Goal: Task Accomplishment & Management: Manage account settings

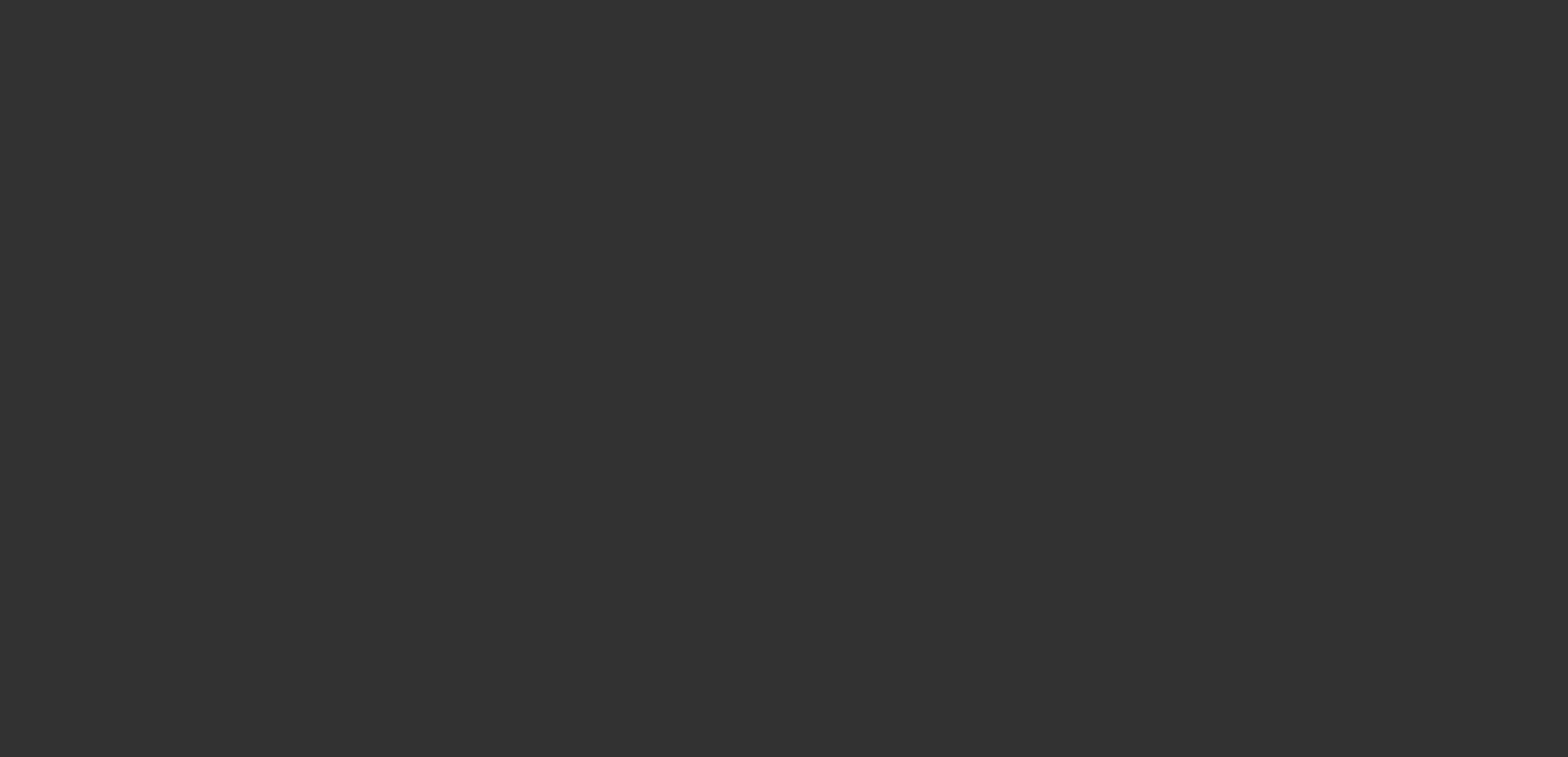
select select "3"
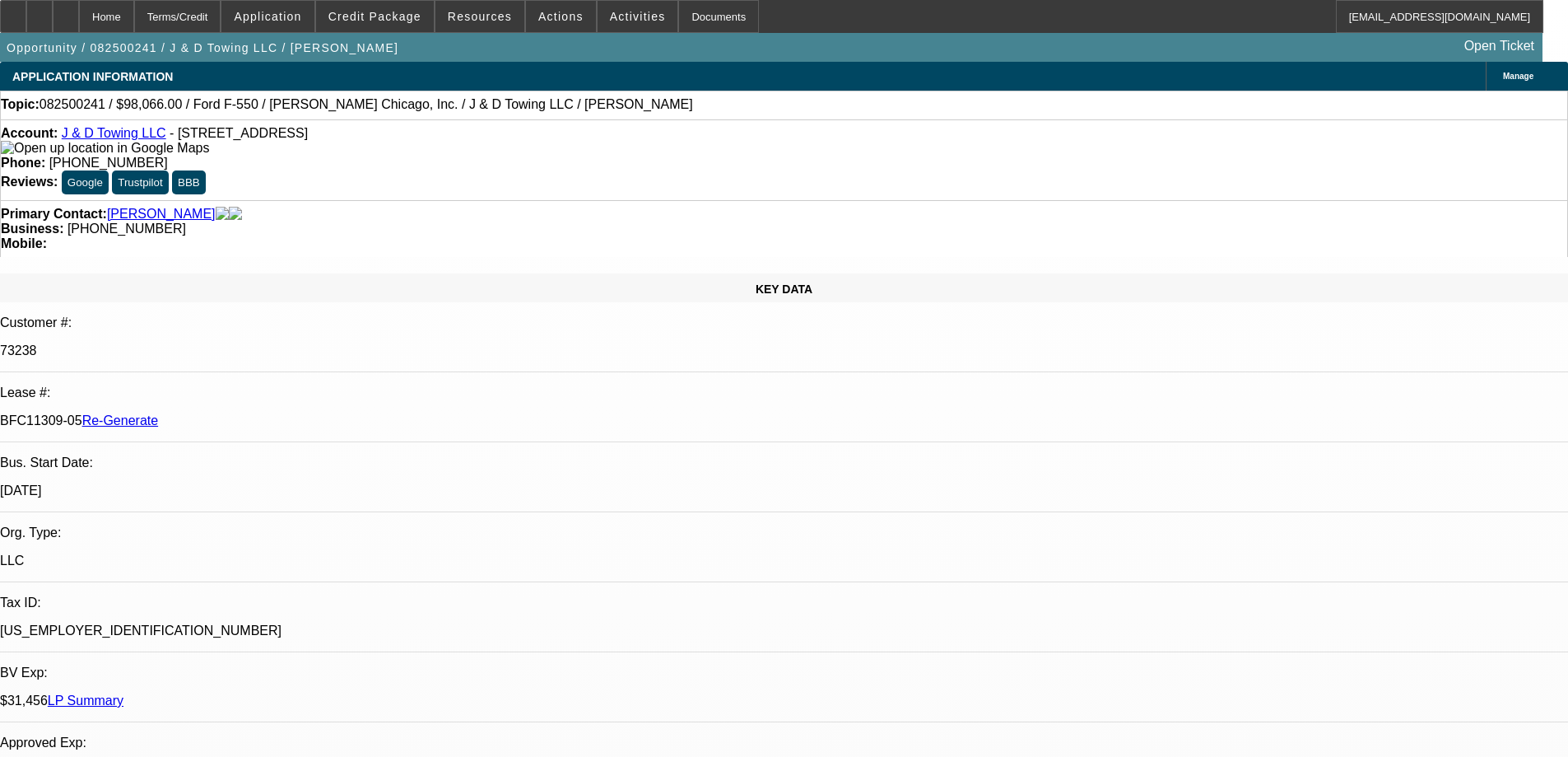
select select "0"
select select "2"
select select "0.1"
select select "4"
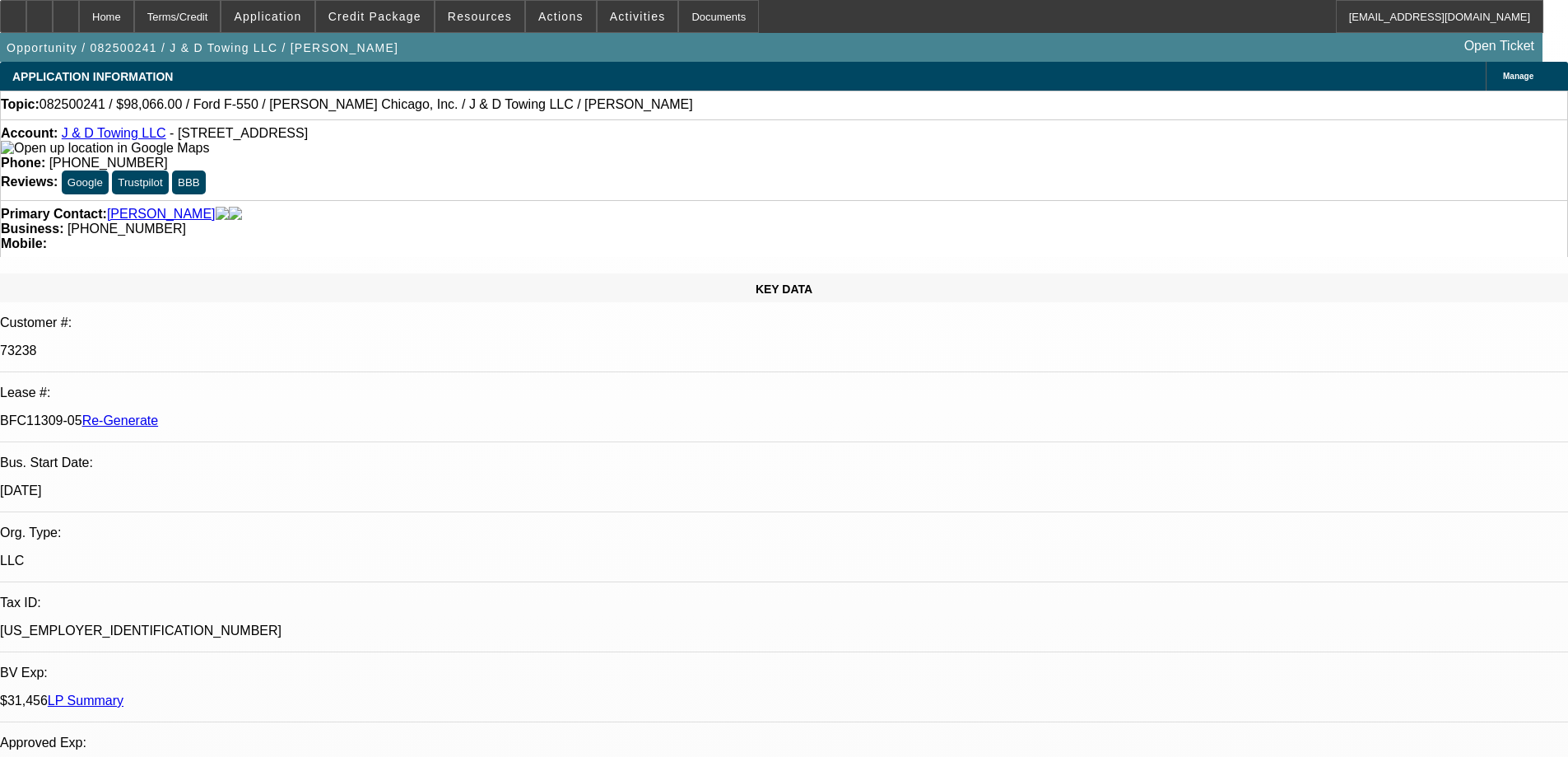
click at [388, 56] on div "Opportunity / 082500241 / J & D Towing LLC / [PERSON_NAME] Open Ticket" at bounding box center [771, 47] width 1543 height 29
click at [459, 25] on span at bounding box center [480, 16] width 89 height 39
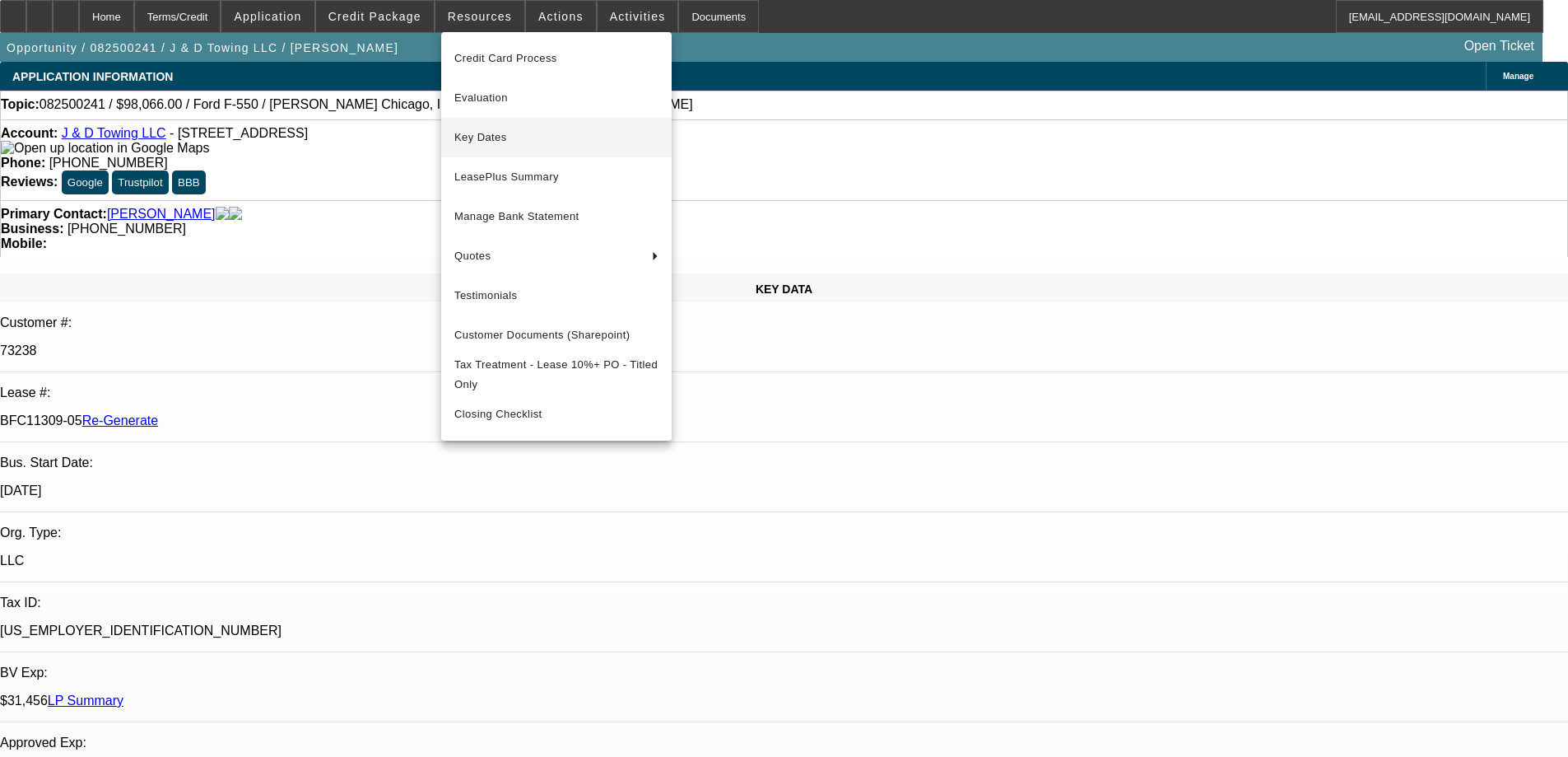
click at [467, 146] on span "Key Dates" at bounding box center [556, 137] width 204 height 20
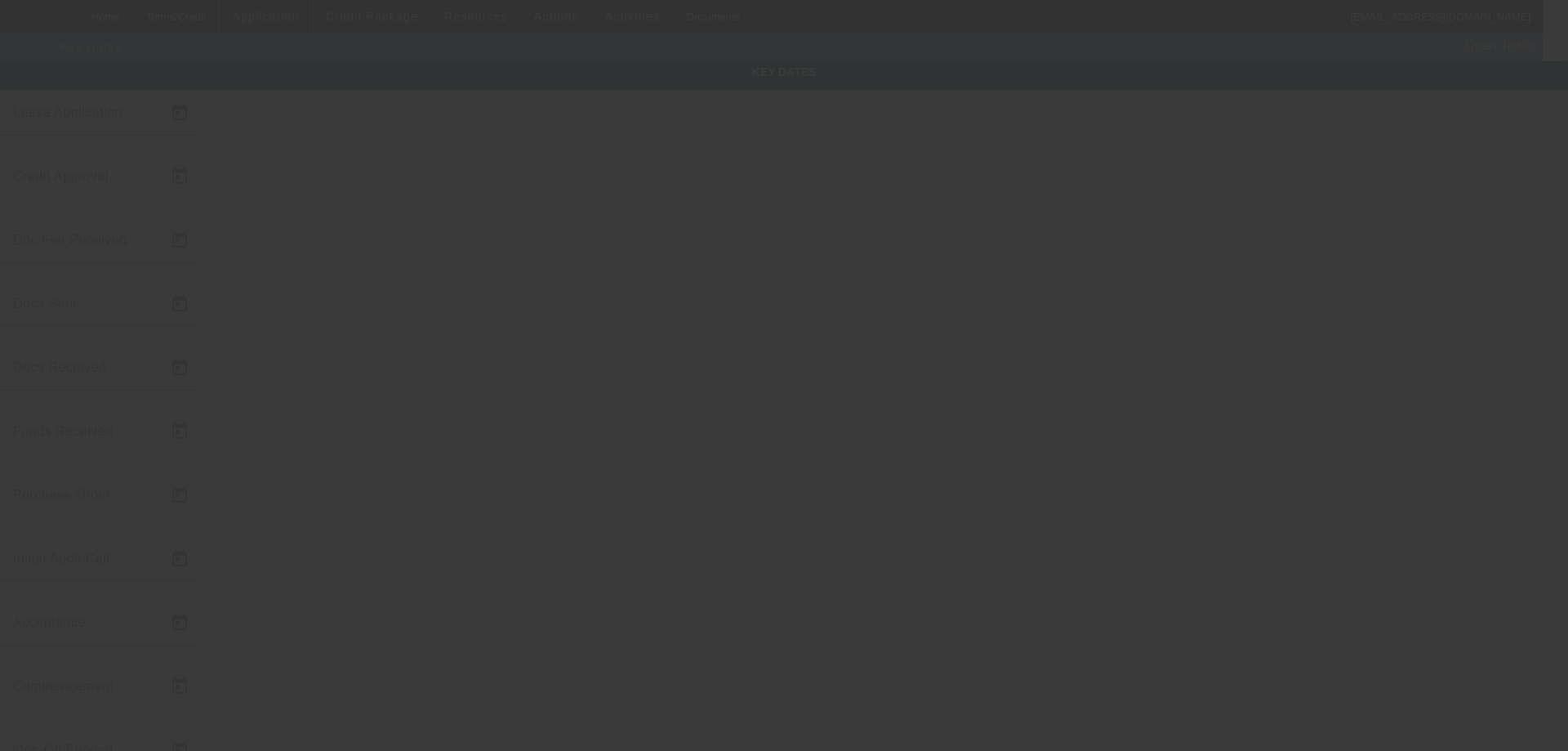
type input "[DATE]"
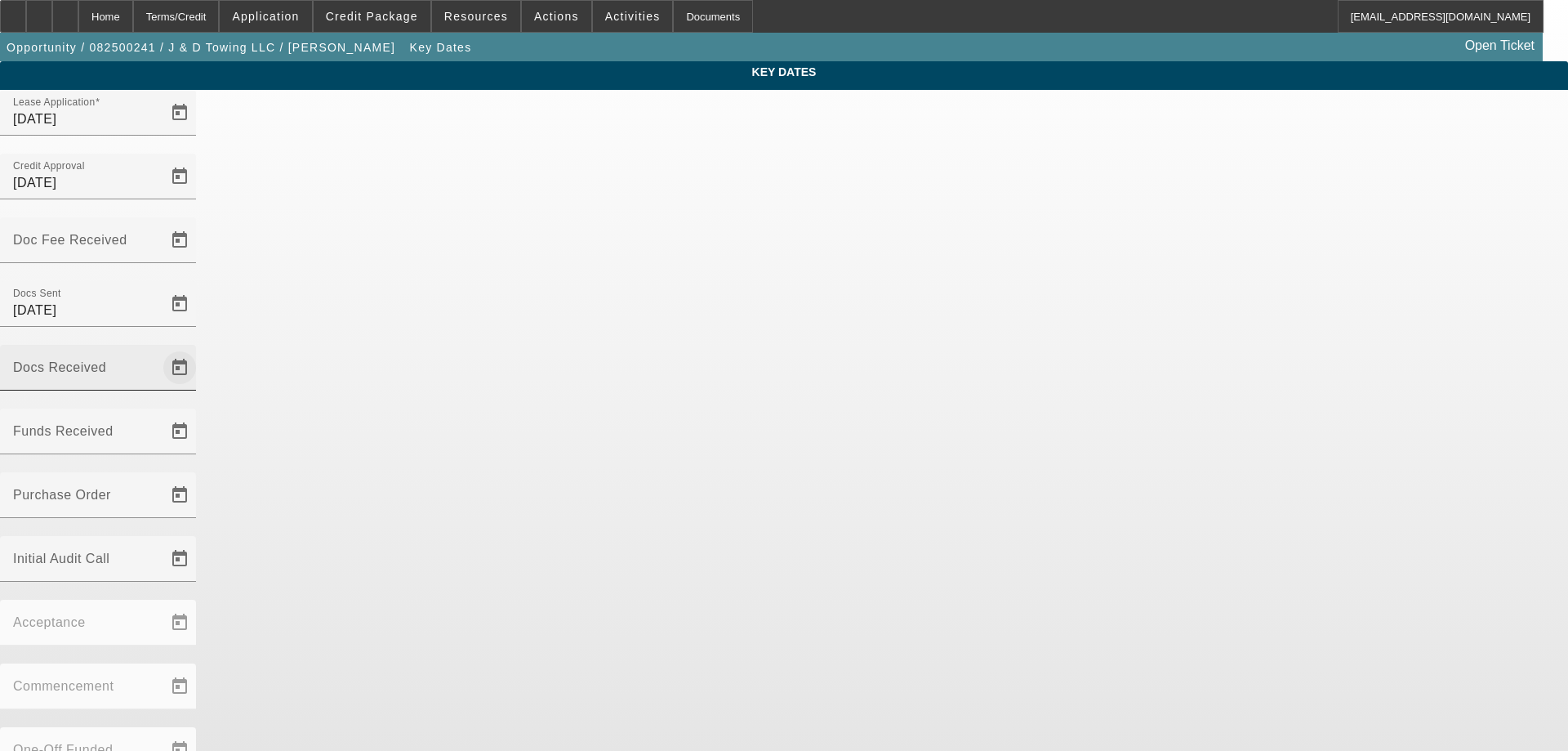
click at [199, 348] on span "Open calendar" at bounding box center [180, 367] width 39 height 39
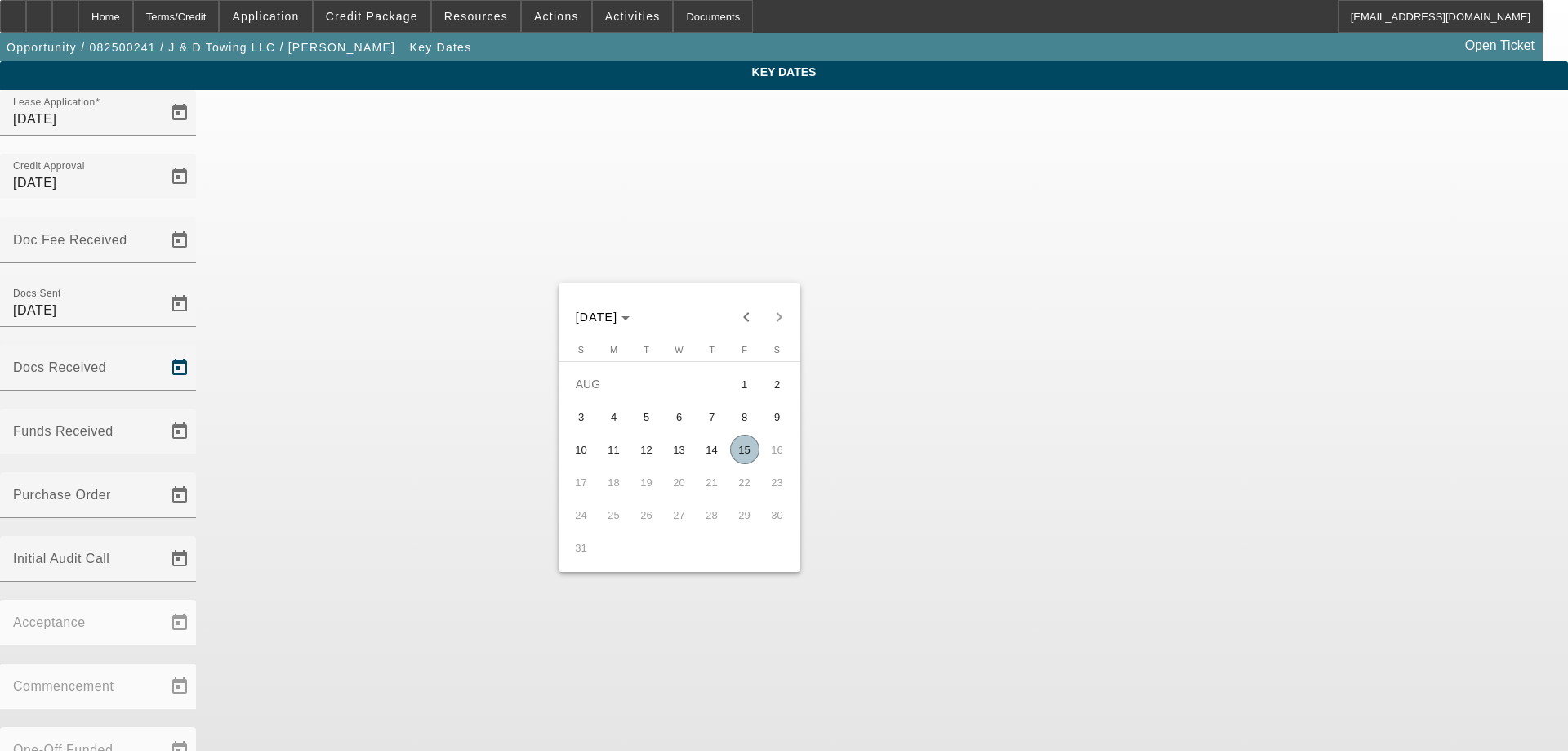
click at [748, 452] on span "15" at bounding box center [745, 449] width 30 height 30
type input "[DATE]"
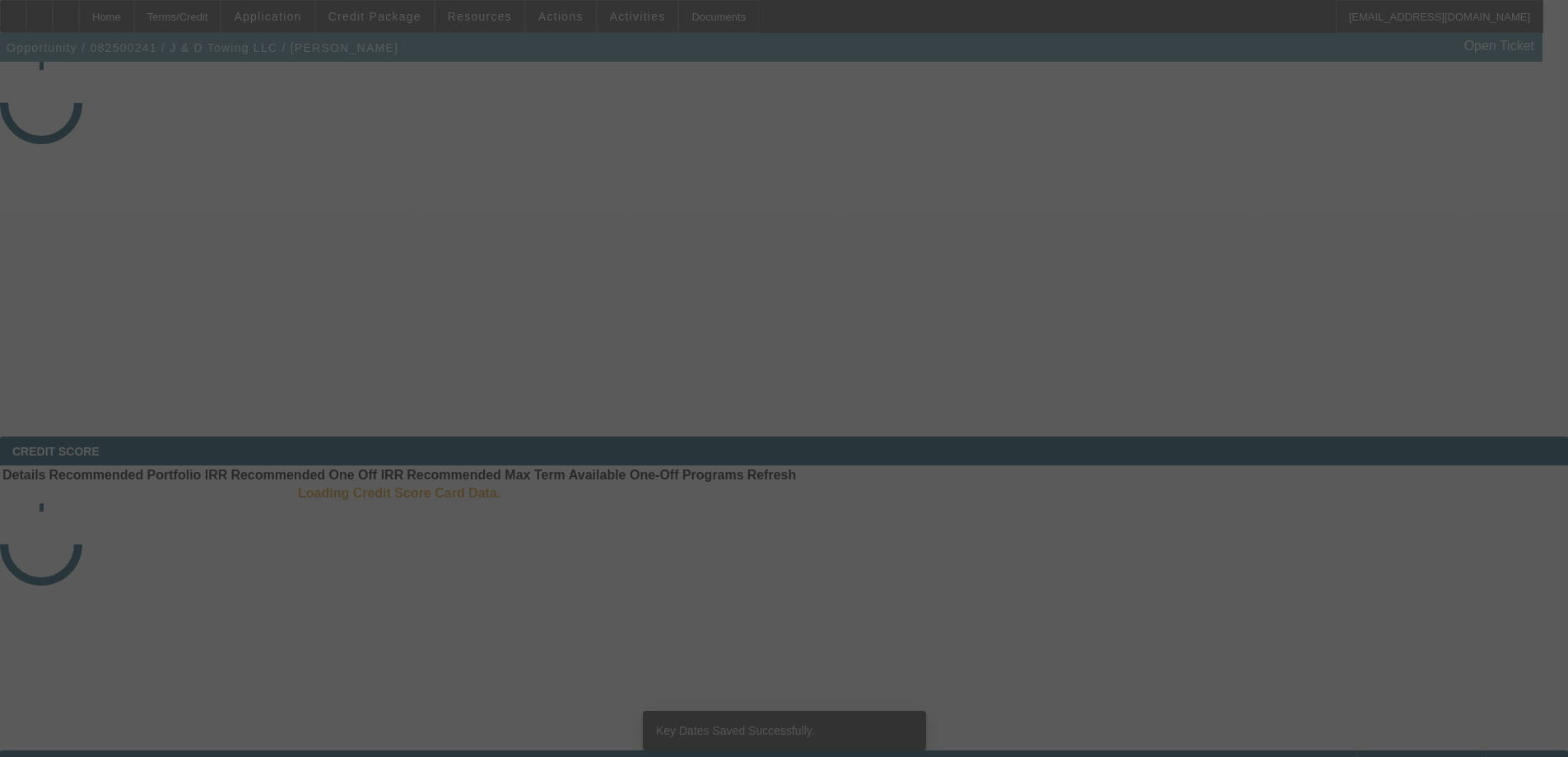
select select "3"
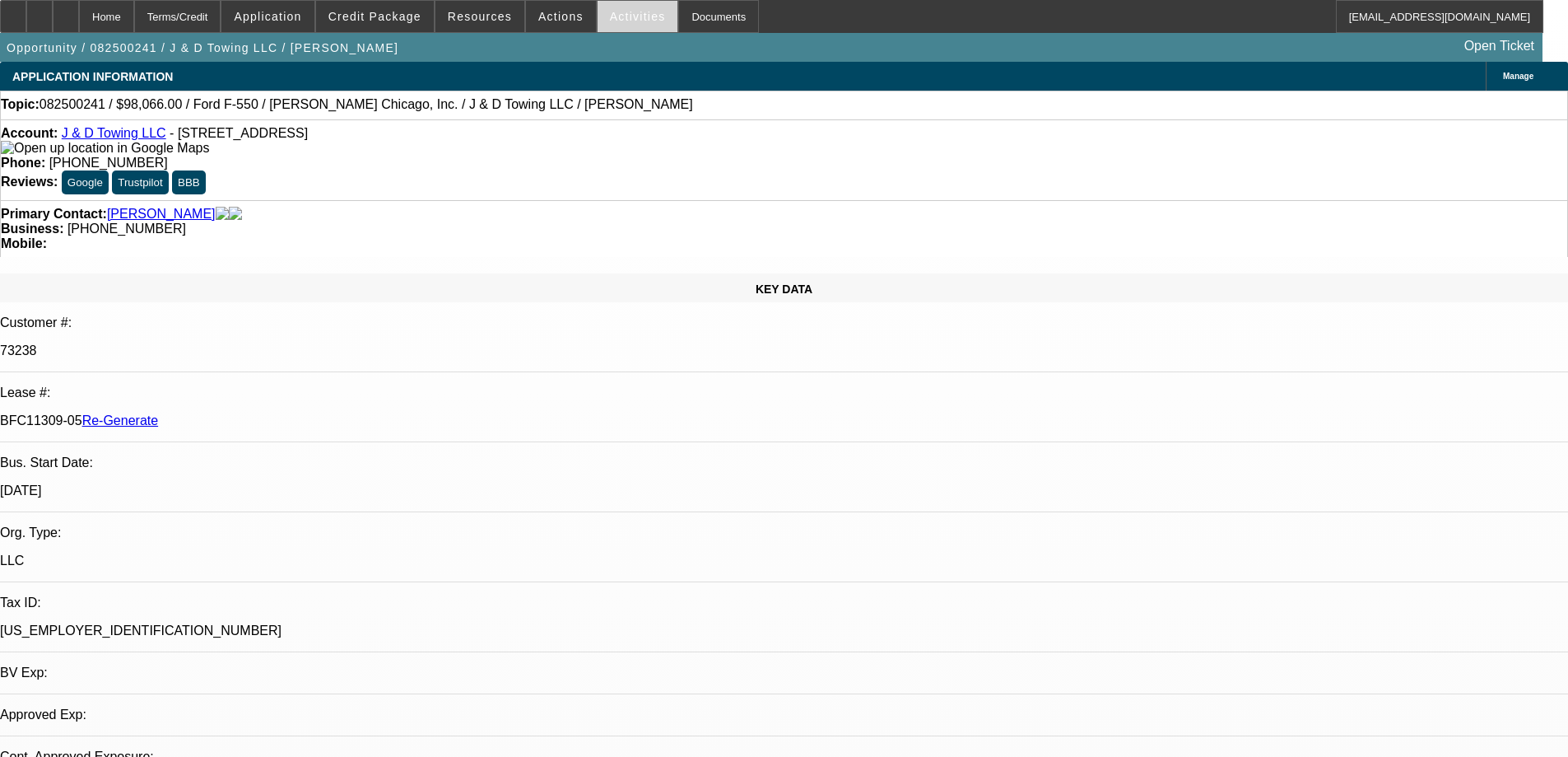
select select "0"
select select "2"
select select "0.1"
select select "4"
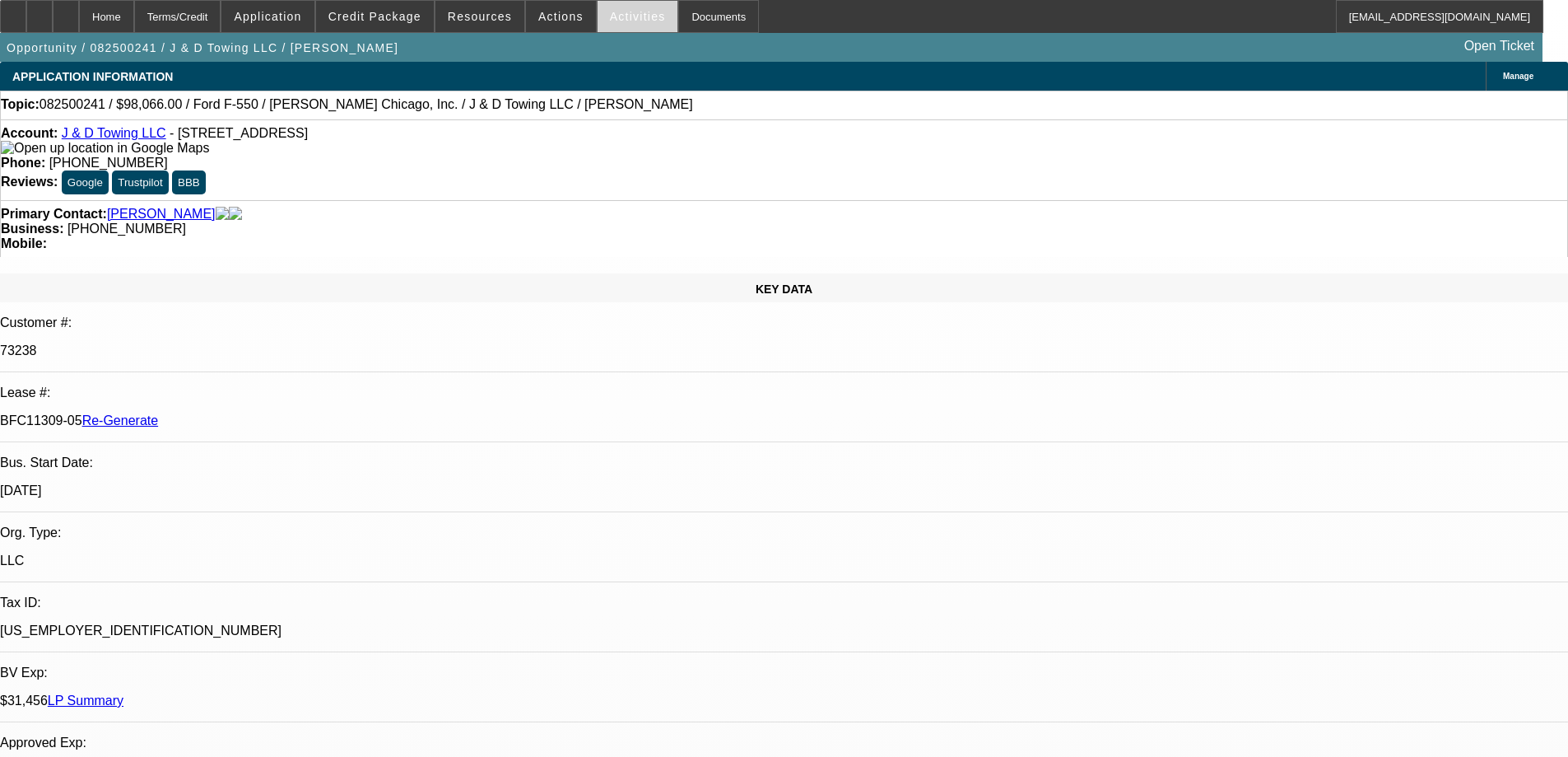
click at [630, 16] on span "Activities" at bounding box center [638, 17] width 56 height 13
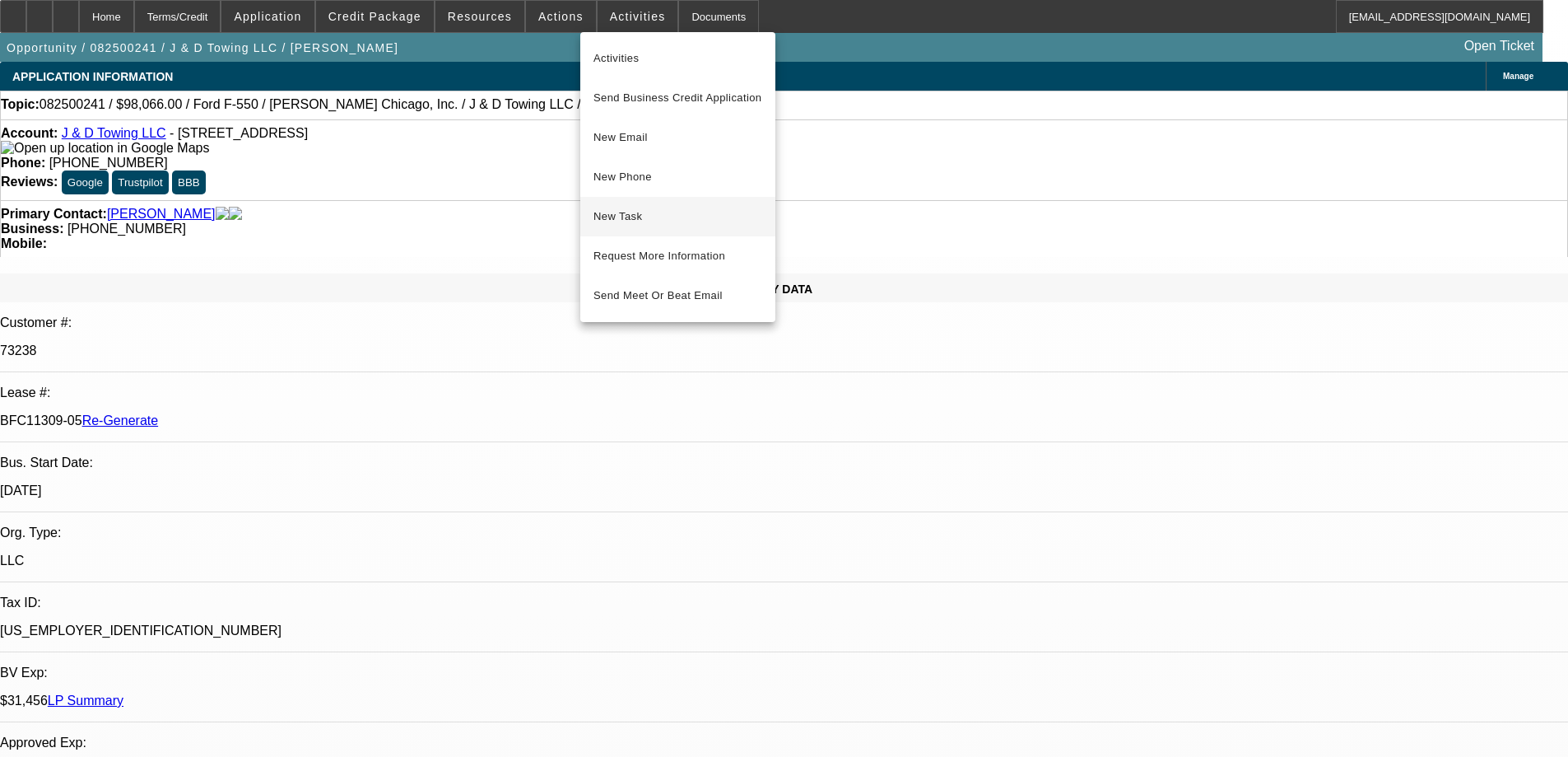
click at [630, 202] on button "New Task" at bounding box center [678, 216] width 195 height 39
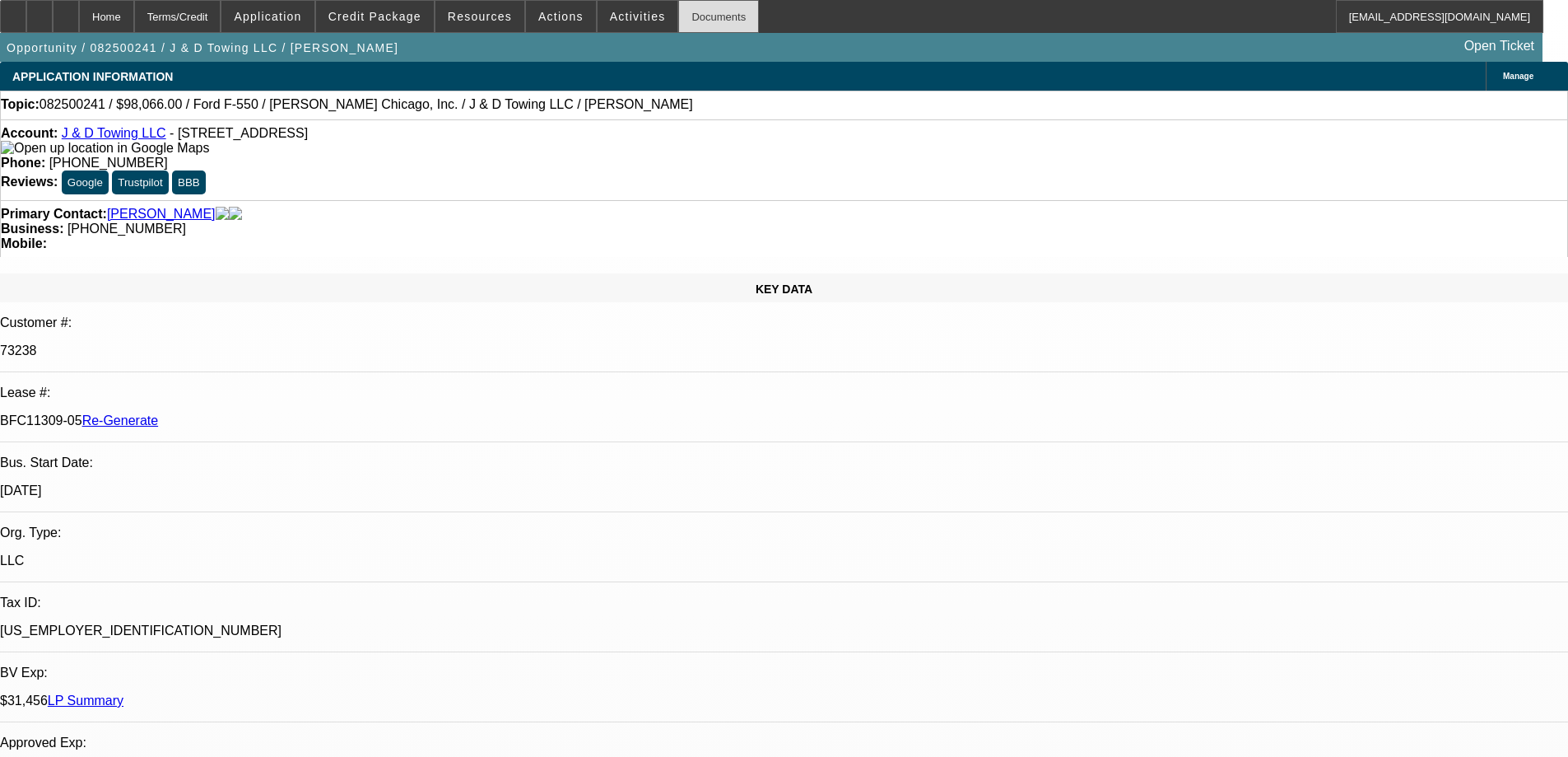
click at [683, 28] on div "Documents" at bounding box center [718, 16] width 81 height 33
click at [79, 17] on div at bounding box center [66, 16] width 26 height 33
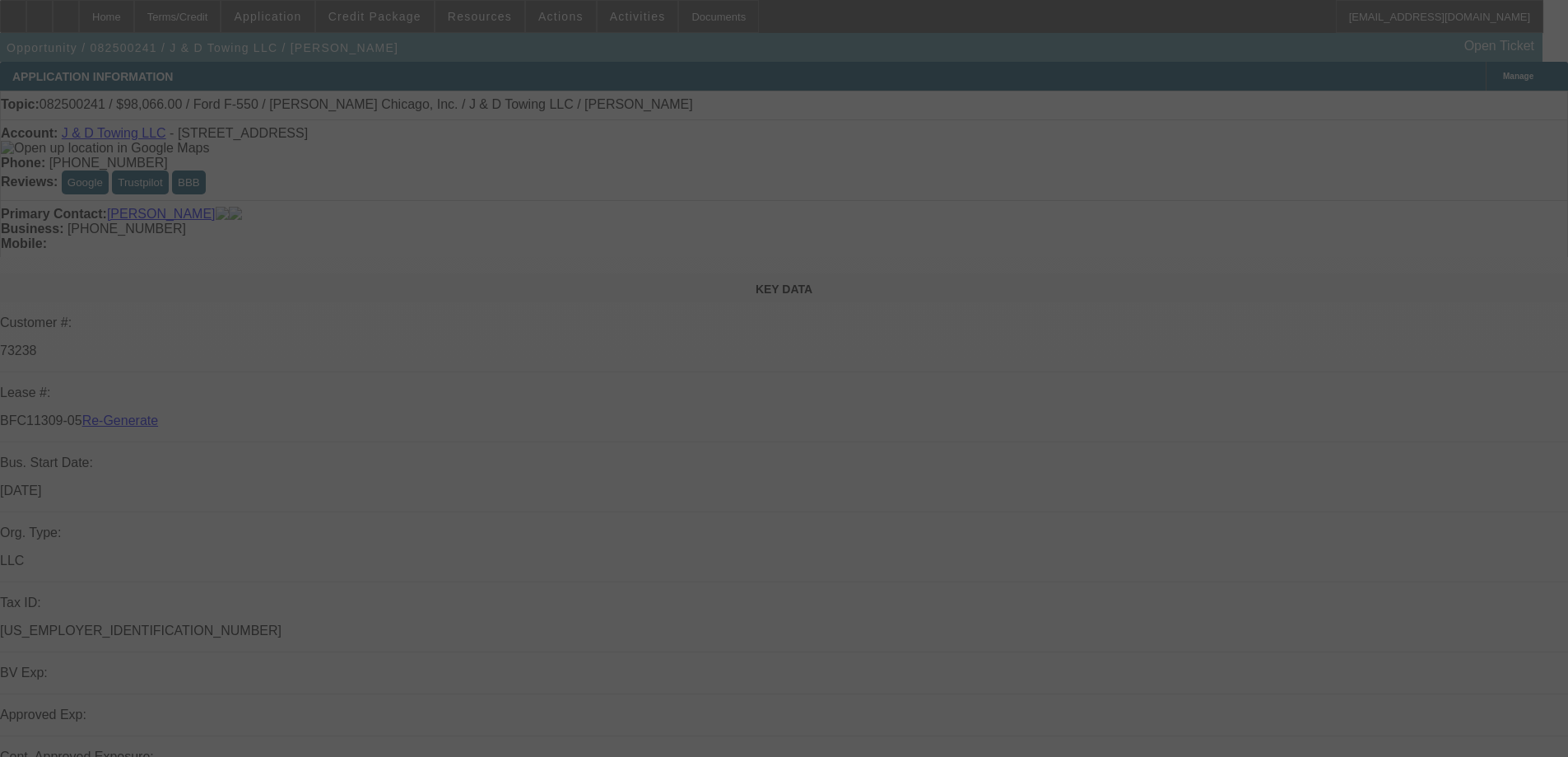
select select "3"
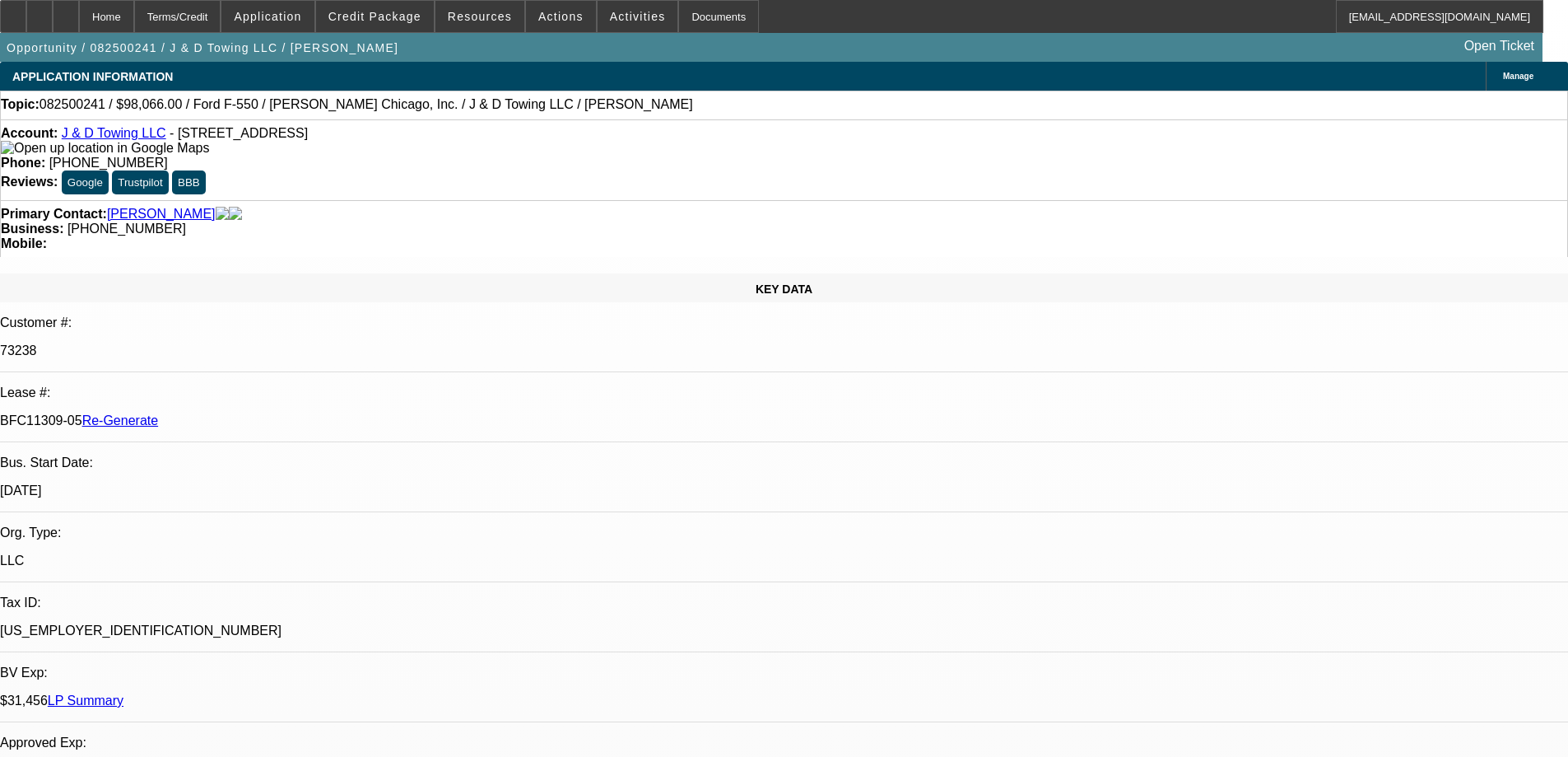
select select "0"
select select "2"
select select "0.1"
select select "4"
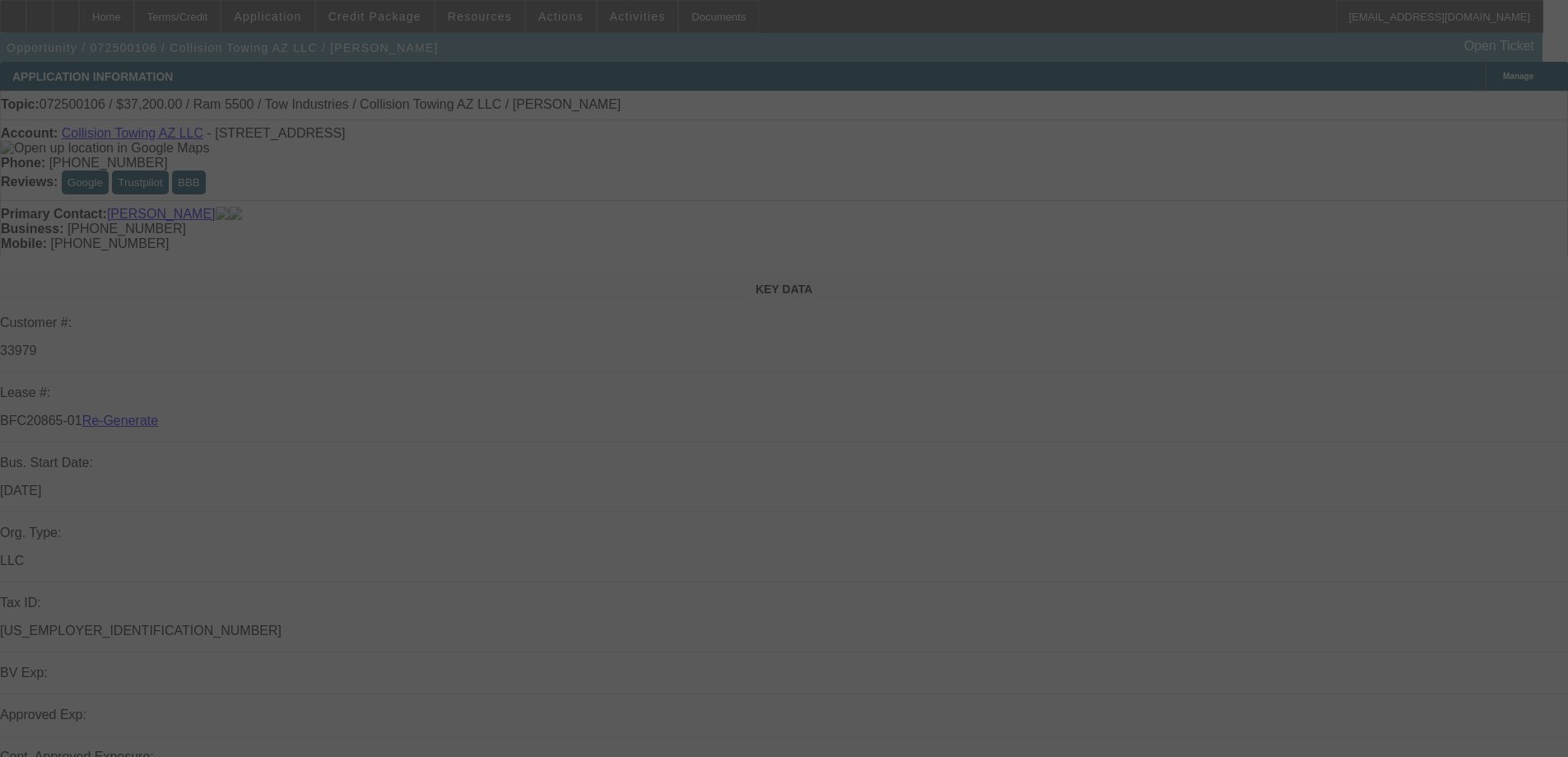
select select "4"
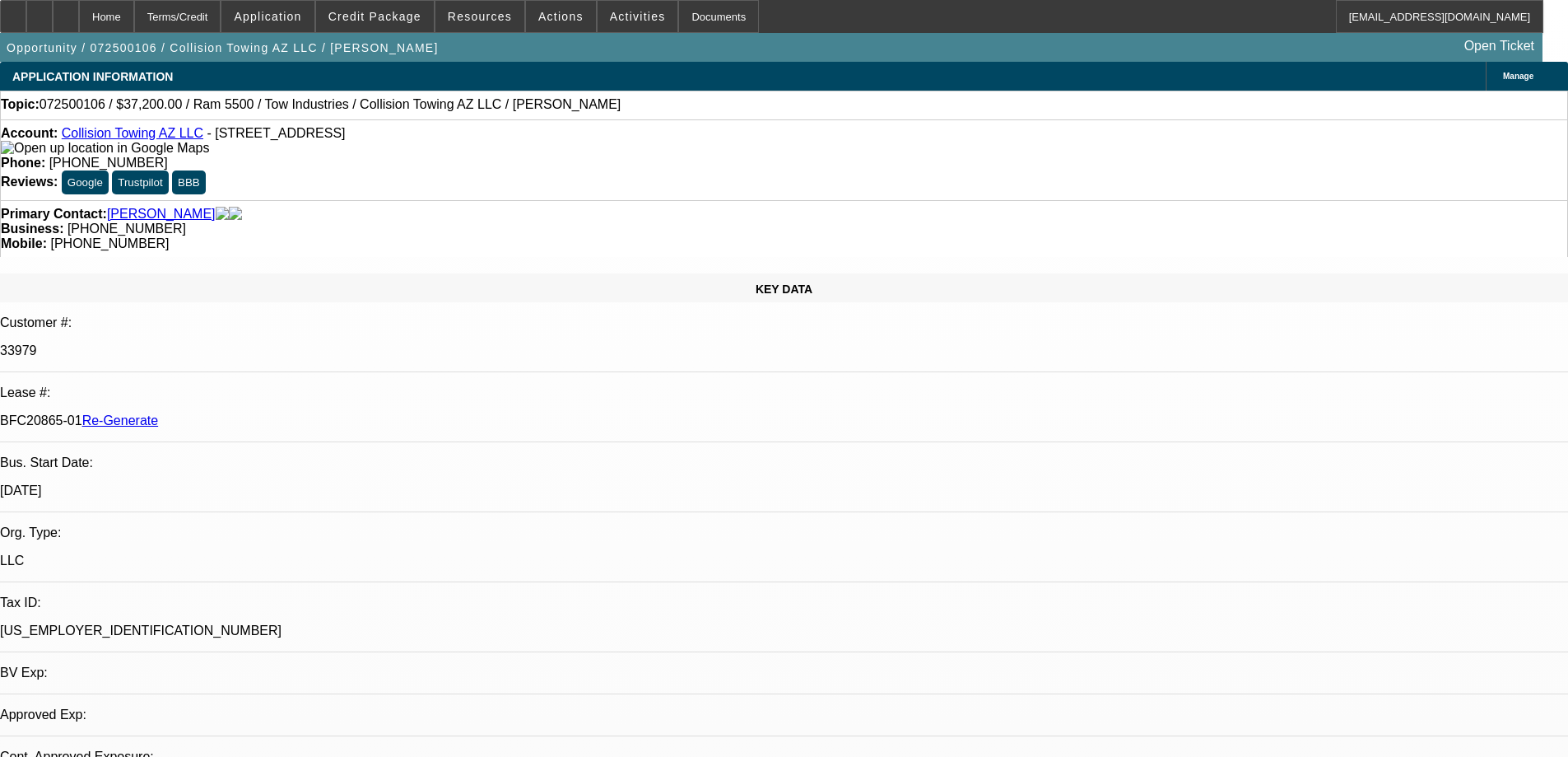
select select "0"
select select "2"
select select "0"
select select "6"
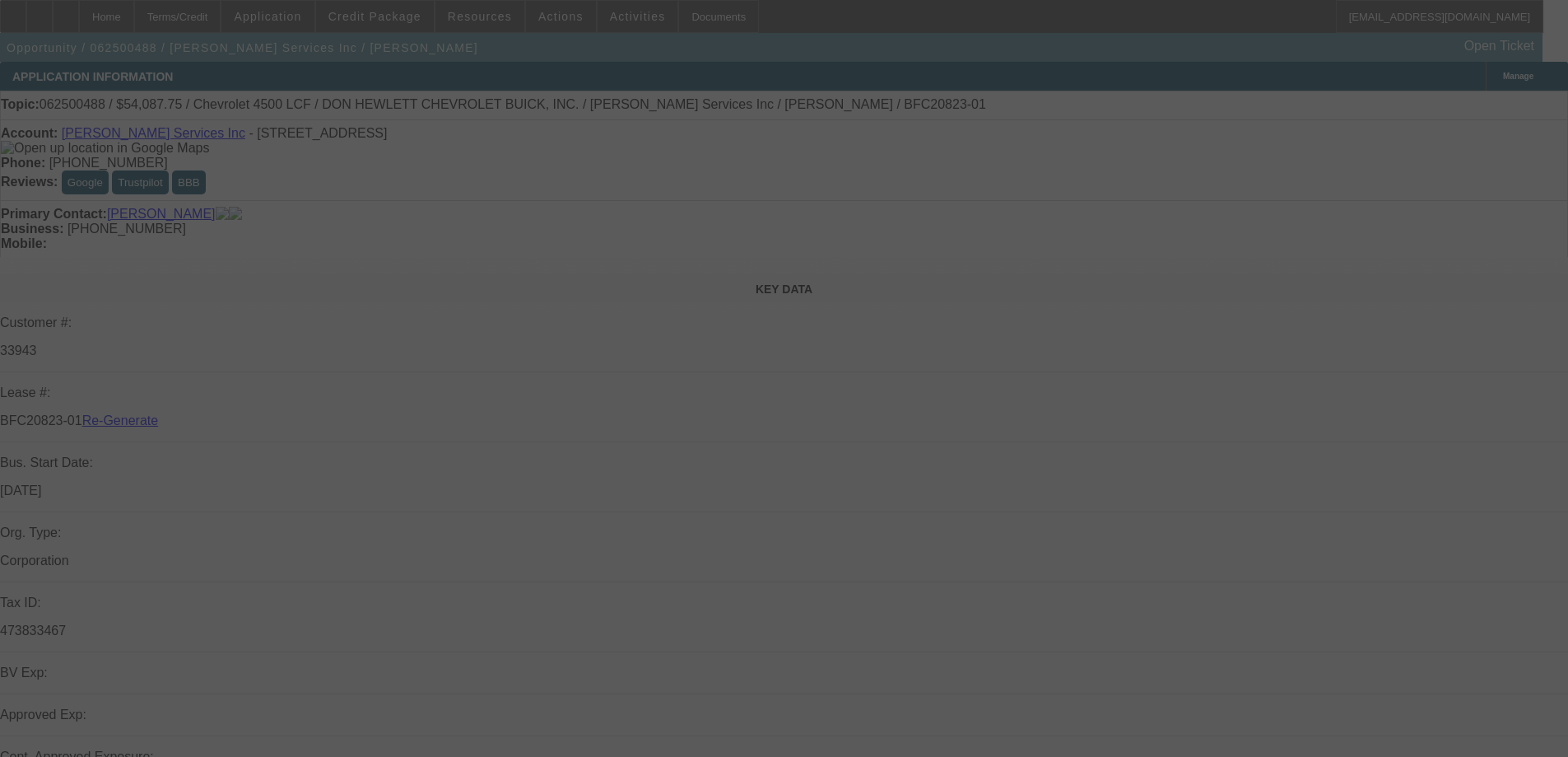
select select "4"
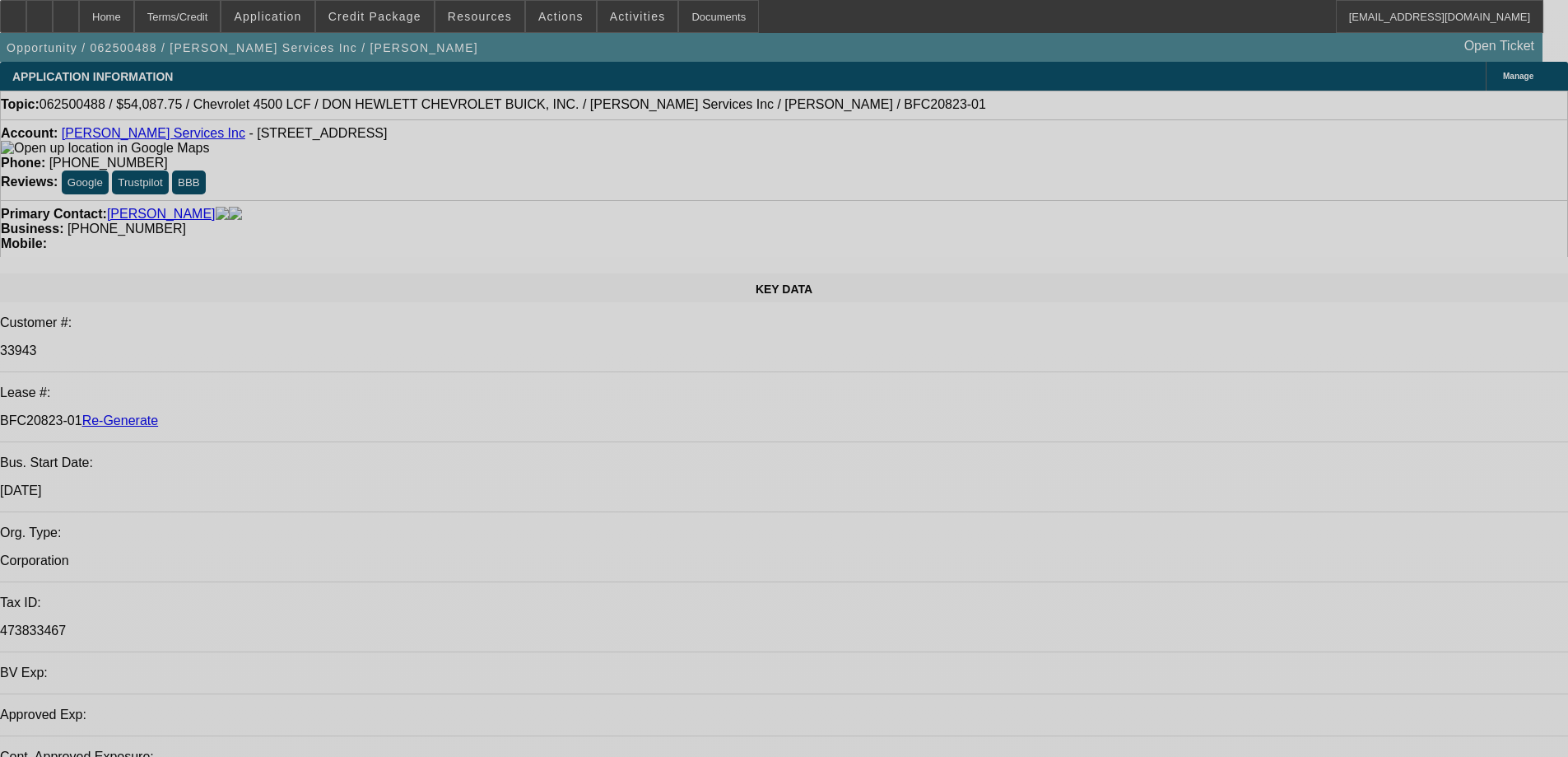
select select "0"
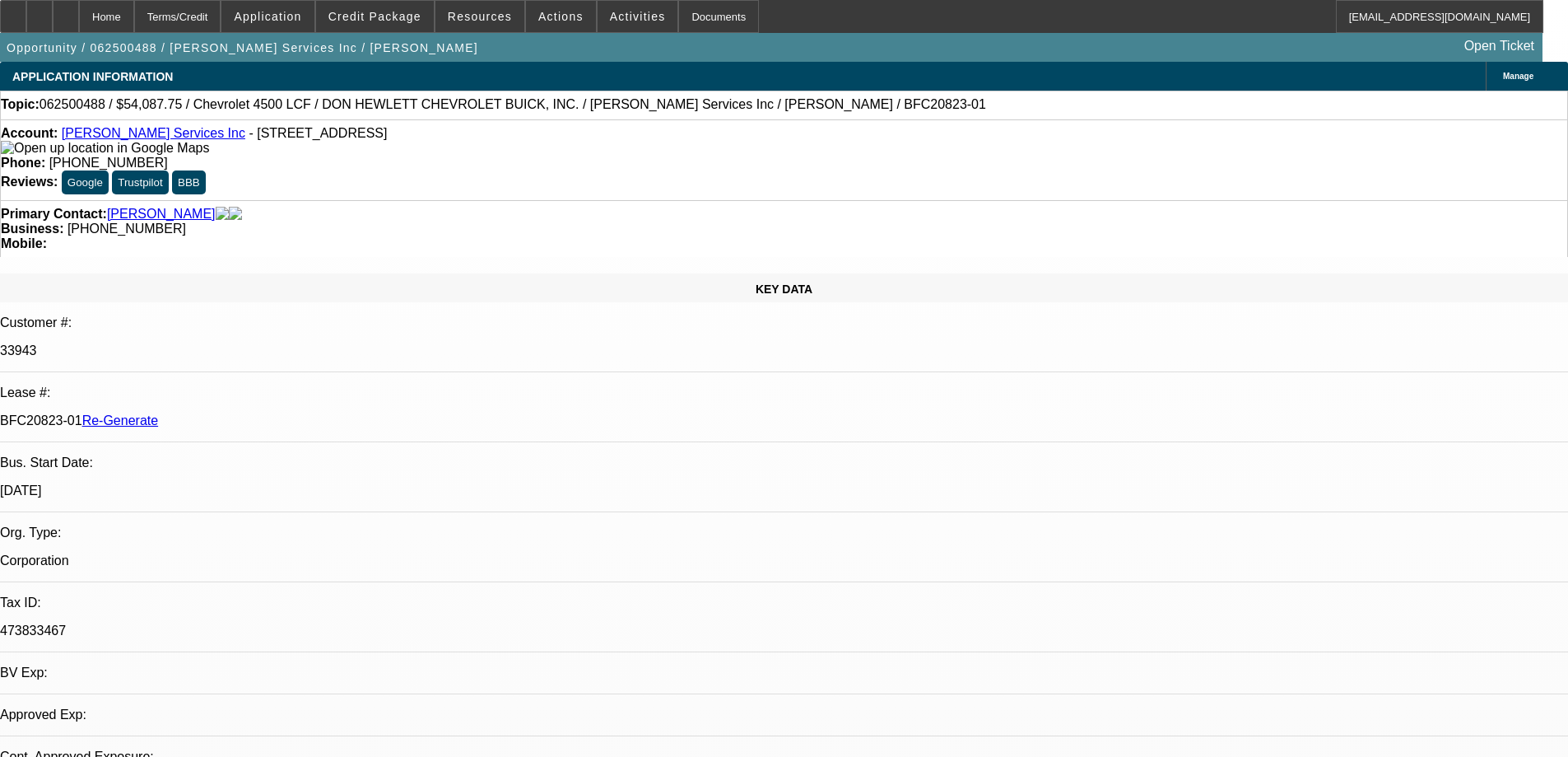
select select "0"
select select "2"
select select "0"
select select "6"
